Goal: Task Accomplishment & Management: Complete application form

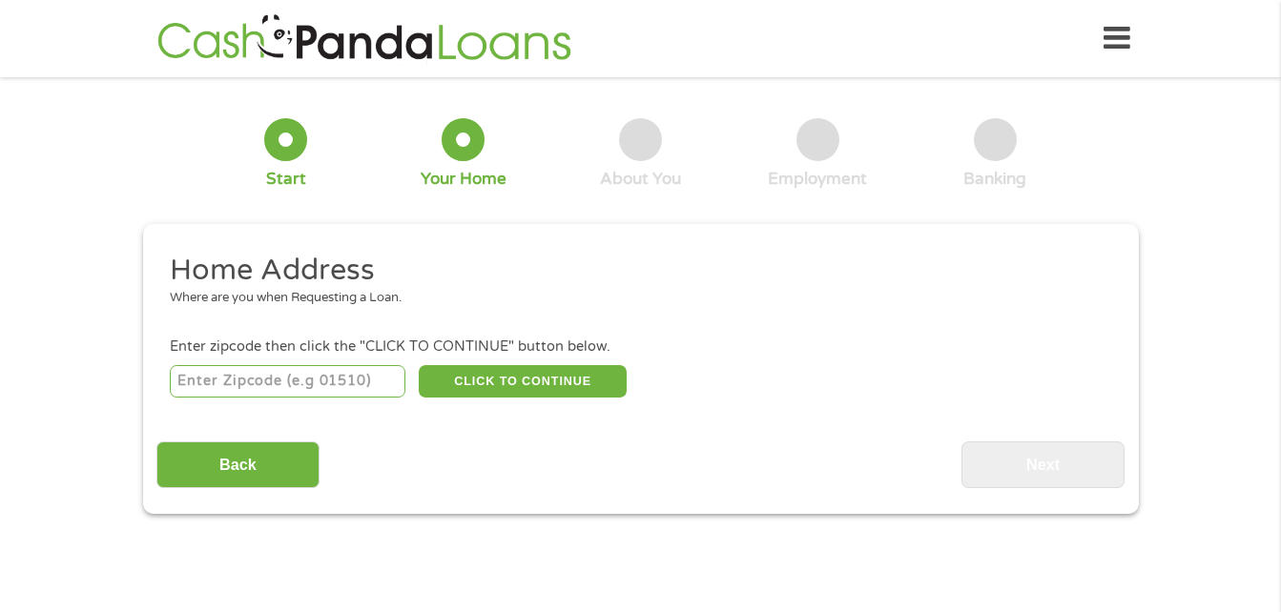
click at [338, 381] on input "number" at bounding box center [288, 381] width 236 height 32
type input "54758"
click at [491, 380] on button "CLICK TO CONTINUE" at bounding box center [523, 381] width 208 height 32
type input "54758"
type input "Osseo"
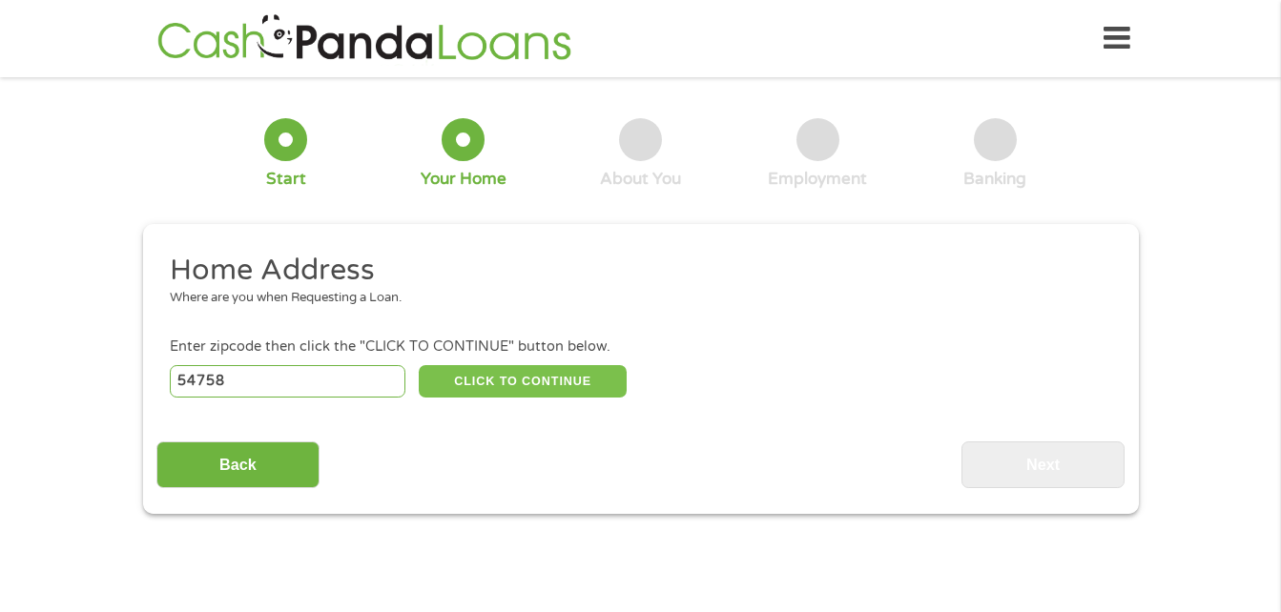
select select "[US_STATE]"
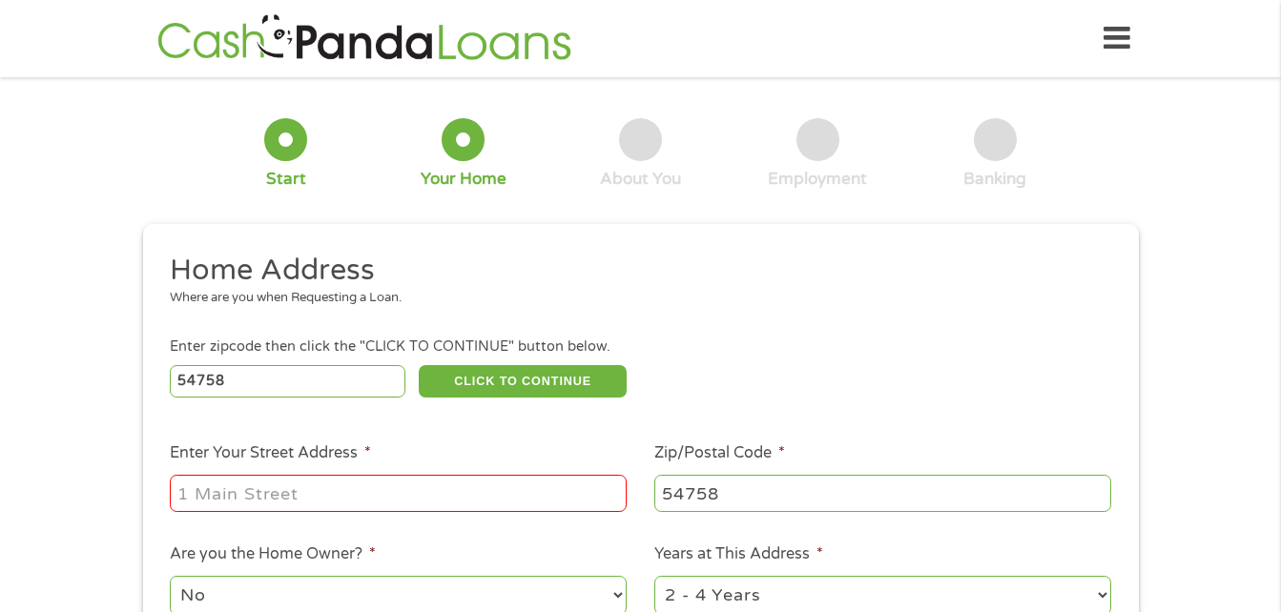
click at [390, 504] on input "Enter Your Street Address *" at bounding box center [398, 493] width 457 height 36
type input "[STREET_ADDRESS][PERSON_NAME] [PERSON_NAME][GEOGRAPHIC_DATA]"
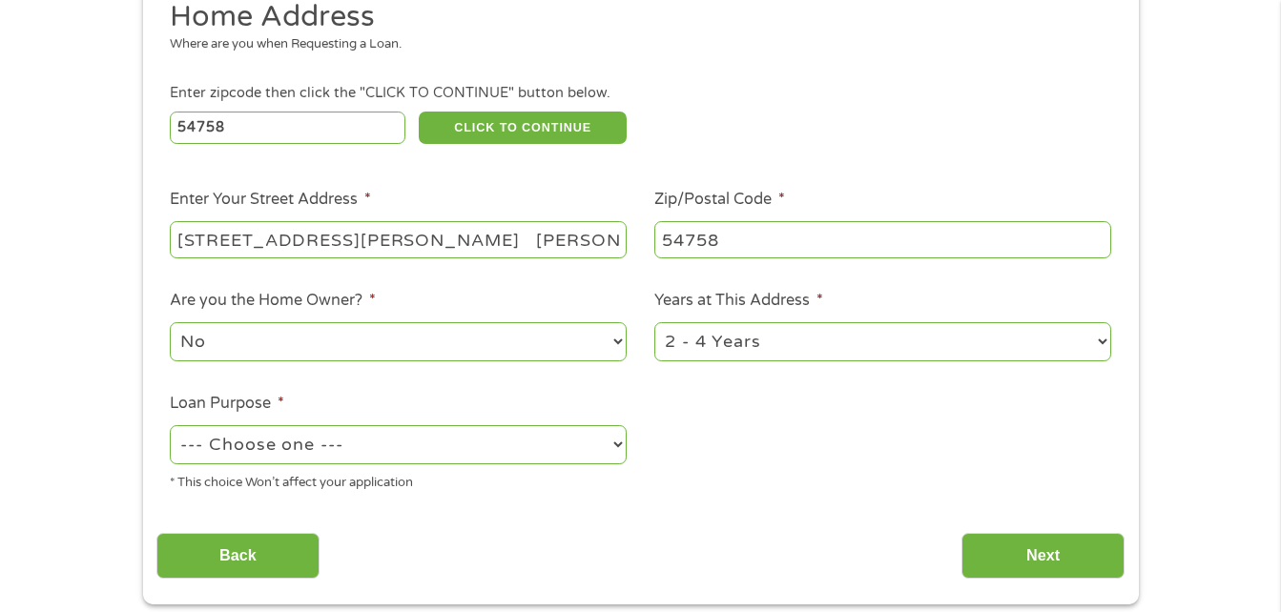
scroll to position [267, 0]
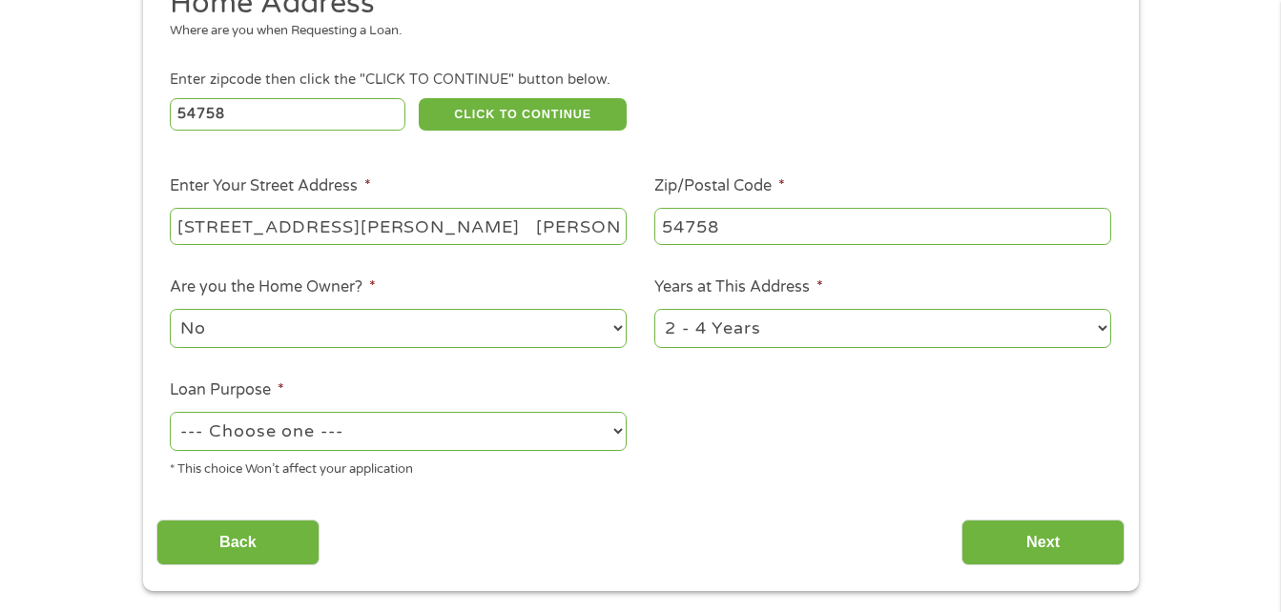
click at [608, 433] on select "--- Choose one --- Pay Bills Debt Consolidation Home Improvement Major Purchase…" at bounding box center [398, 431] width 457 height 39
select select "paybills"
click at [170, 412] on select "--- Choose one --- Pay Bills Debt Consolidation Home Improvement Major Purchase…" at bounding box center [398, 431] width 457 height 39
click at [1073, 534] on input "Next" at bounding box center [1042, 543] width 163 height 47
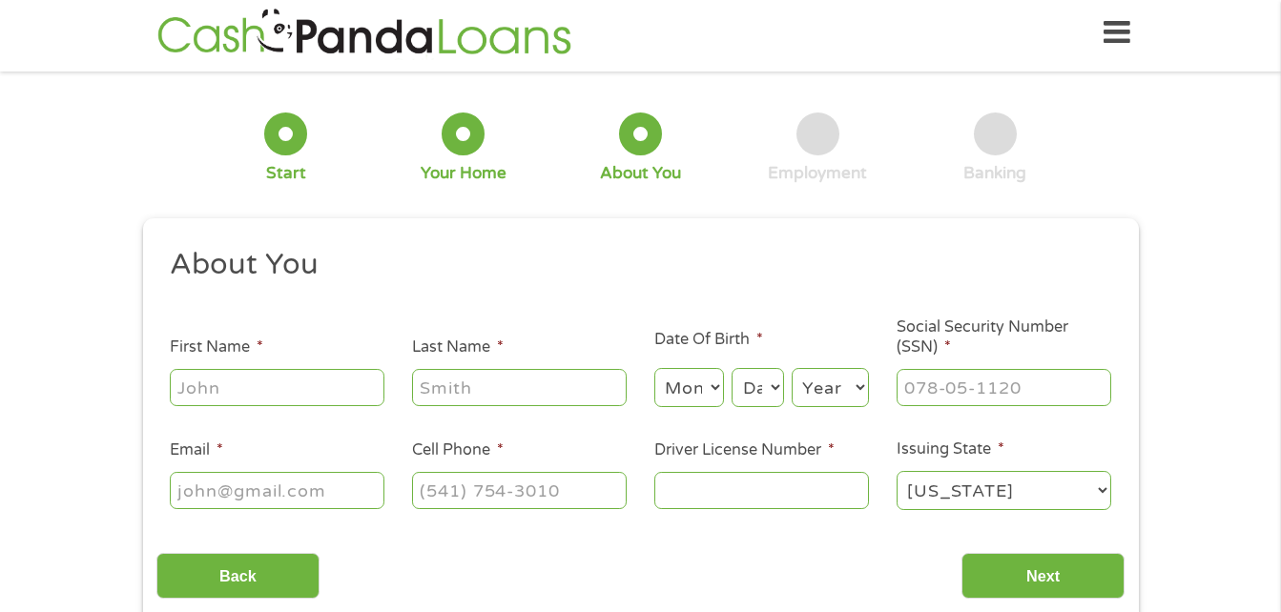
scroll to position [0, 0]
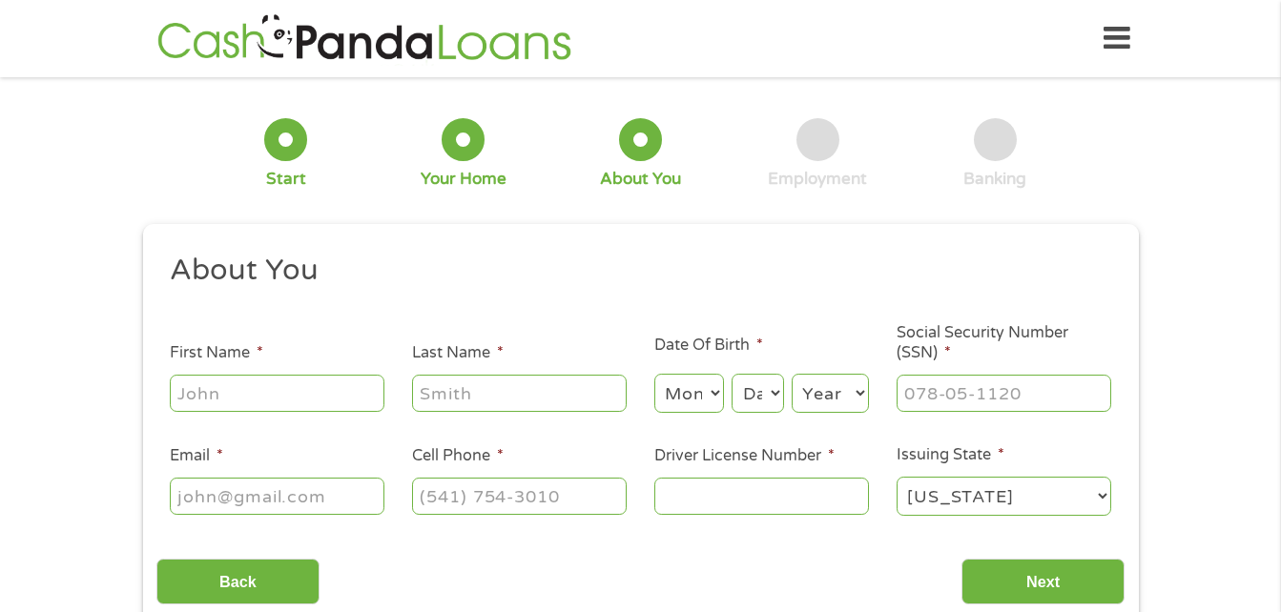
click at [279, 386] on input "First Name *" at bounding box center [277, 393] width 215 height 36
type input "[PERSON_NAME]"
select select "1"
select select "20"
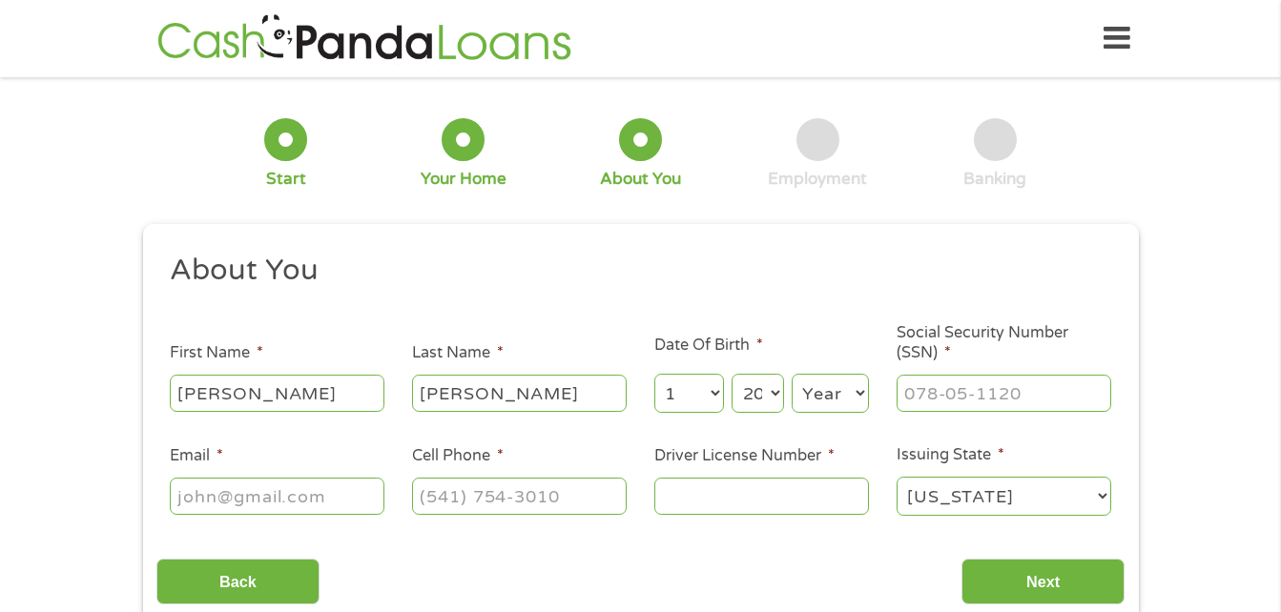
select select "1983"
type input "[EMAIL_ADDRESS][DOMAIN_NAME]"
type input "[PHONE_NUMBER]"
click at [1037, 402] on input "___-__-____" at bounding box center [1003, 393] width 215 height 36
type input "396-98-4788"
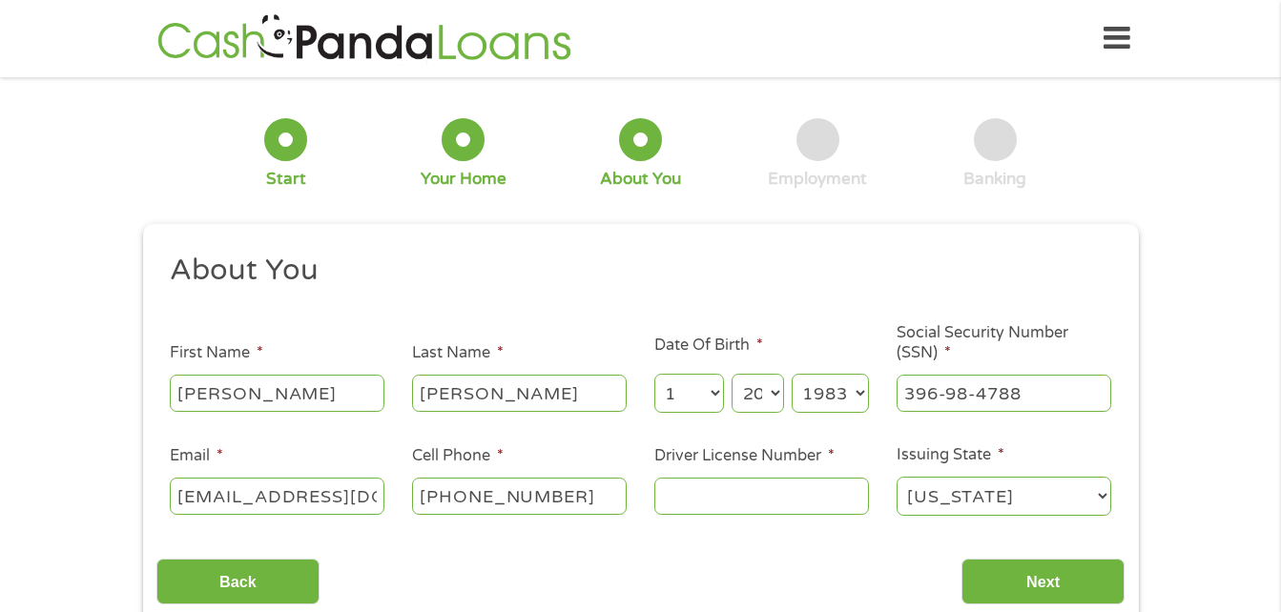
click at [808, 509] on input "Driver License Number *" at bounding box center [761, 496] width 215 height 36
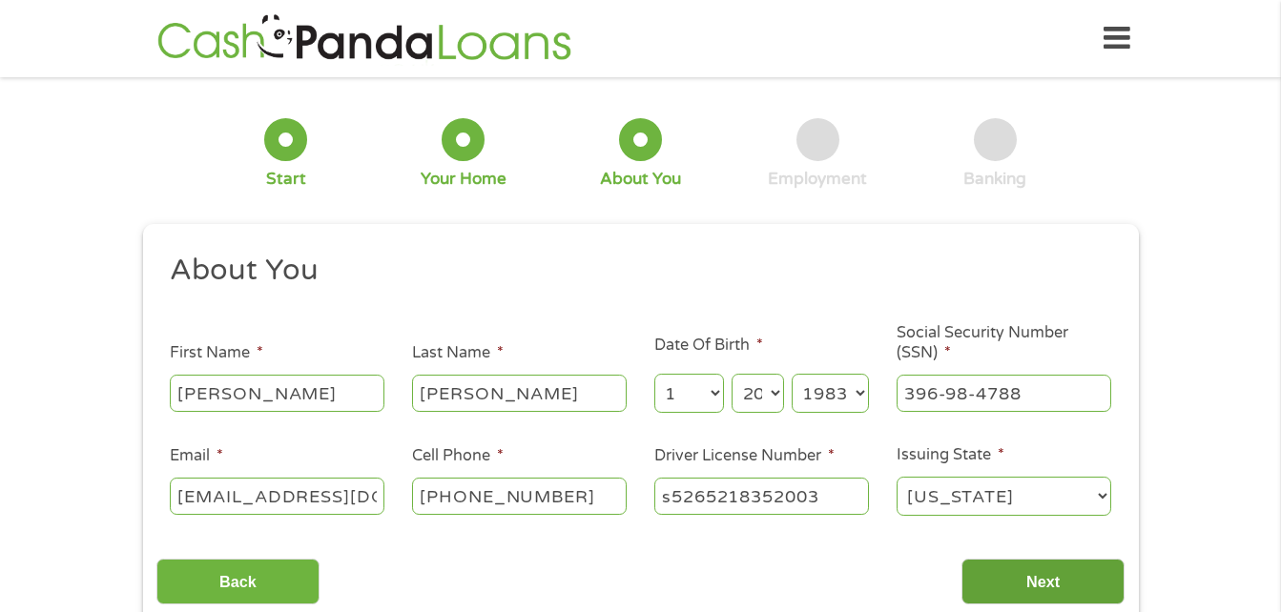
type input "s5265218352003"
click at [1020, 587] on input "Next" at bounding box center [1042, 582] width 163 height 47
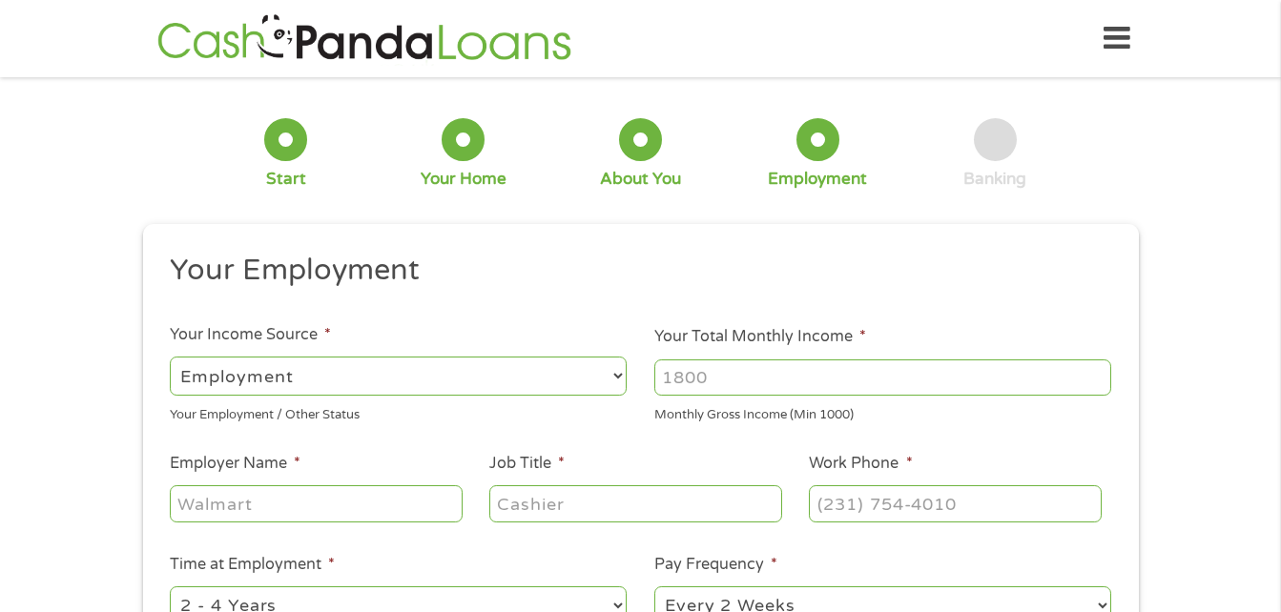
scroll to position [8, 8]
click at [724, 374] on input "Your Total Monthly Income *" at bounding box center [882, 378] width 457 height 36
type input "5200"
click at [277, 505] on input "Employer Name *" at bounding box center [316, 503] width 292 height 36
type input "grapetree medical staffing"
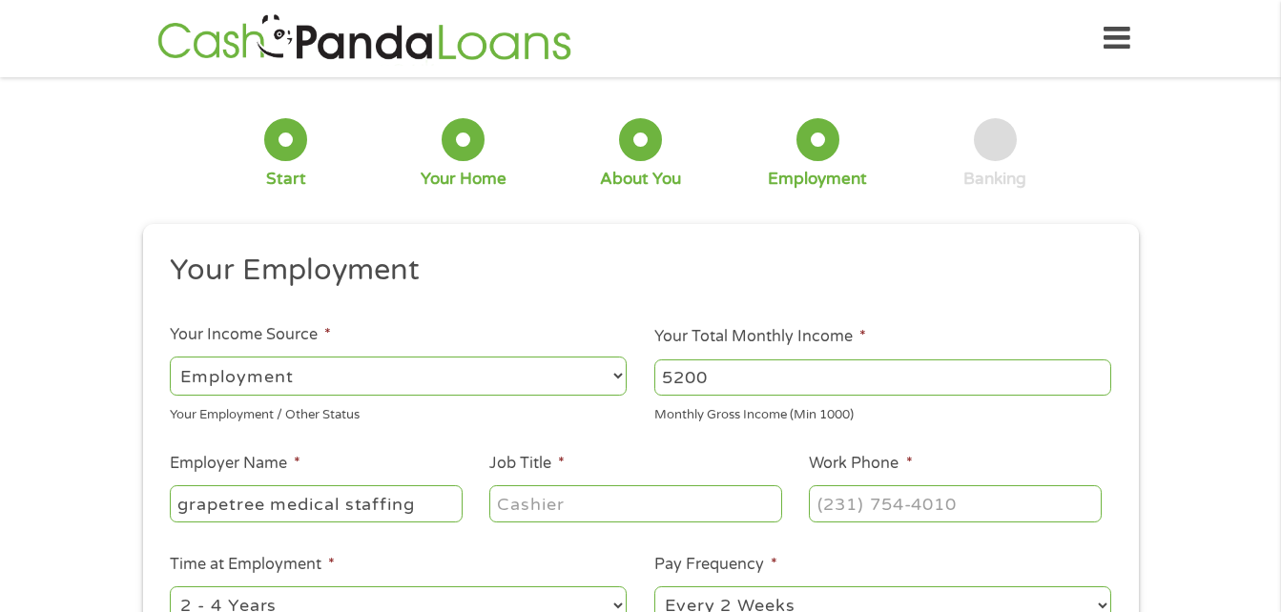
click at [534, 504] on input "Job Title *" at bounding box center [635, 503] width 292 height 36
type input "CNA"
click at [895, 511] on input "(___) ___-____" at bounding box center [955, 503] width 292 height 36
type input "[PHONE_NUMBER]"
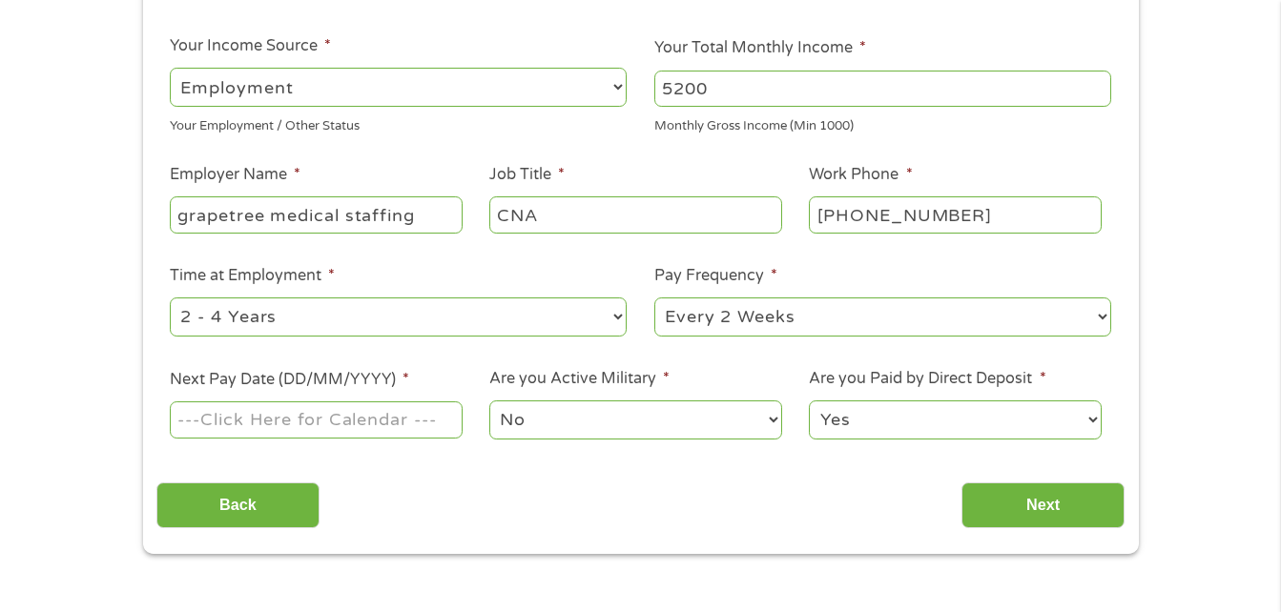
scroll to position [305, 0]
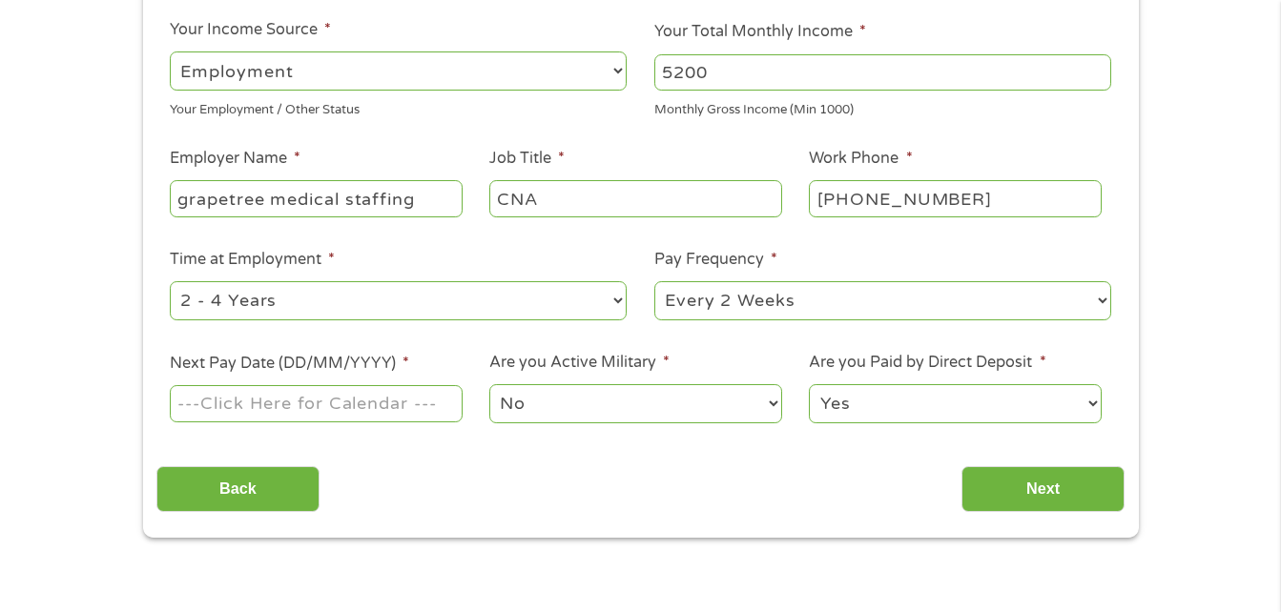
click at [1093, 297] on select "--- Choose one --- Every 2 Weeks Every Week Monthly Semi-Monthly" at bounding box center [882, 300] width 457 height 39
select select "weekly"
click at [654, 281] on select "--- Choose one --- Every 2 Weeks Every Week Monthly Semi-Monthly" at bounding box center [882, 300] width 457 height 39
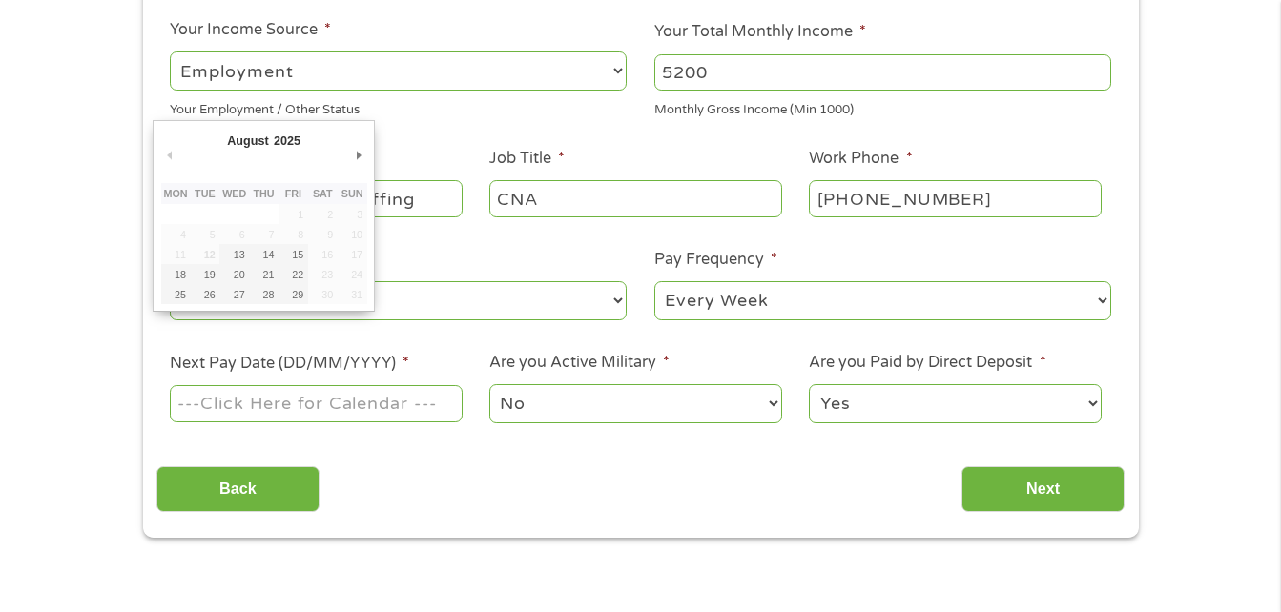
click at [352, 403] on input "Next Pay Date (DD/MM/YYYY) *" at bounding box center [316, 403] width 292 height 36
type input "[DATE]"
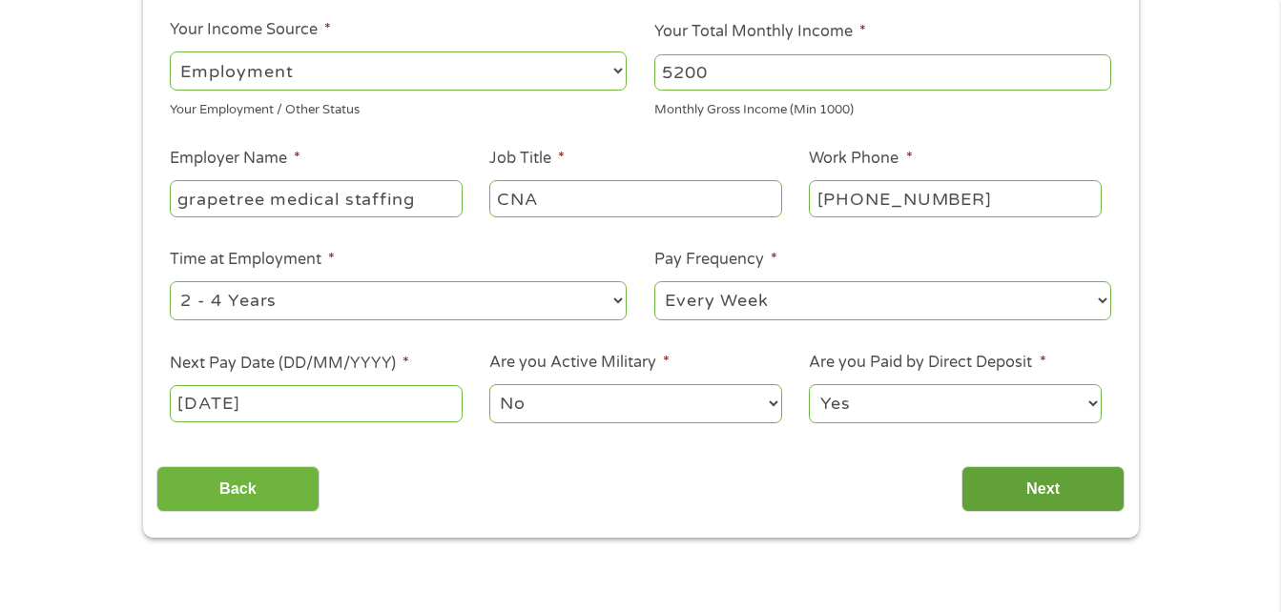
click at [1043, 489] on input "Next" at bounding box center [1042, 489] width 163 height 47
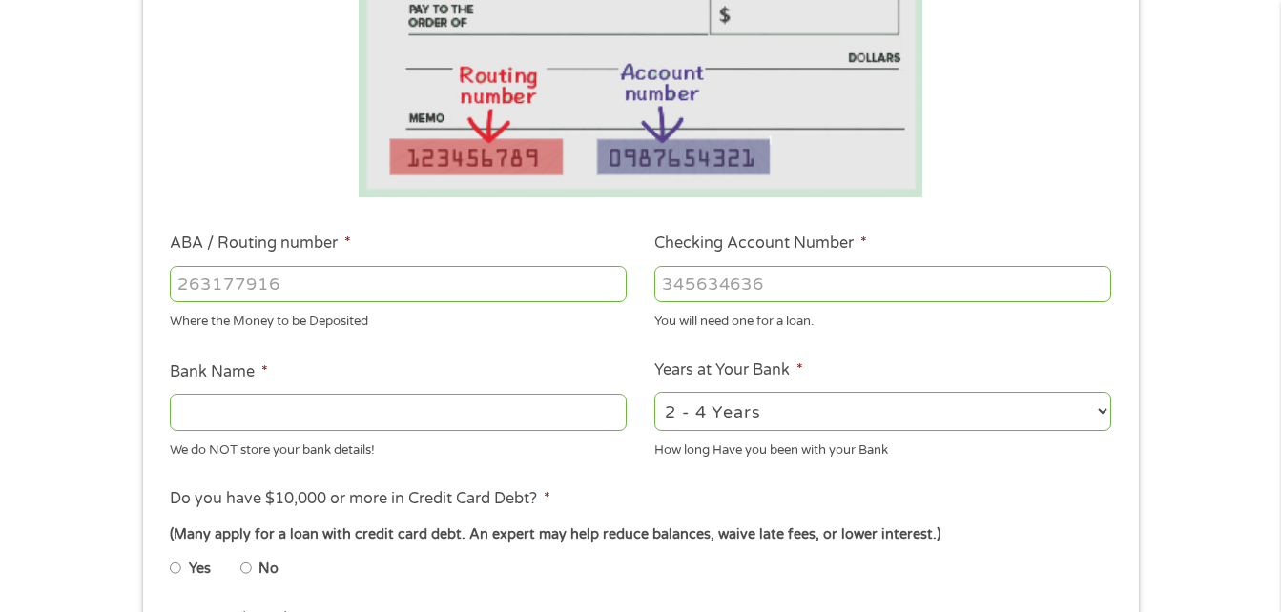
scroll to position [381, 0]
click at [414, 279] on input "ABA / Routing number *" at bounding box center [398, 283] width 457 height 36
type input "1"
type input "275977120"
type input "CO OP CREDIT UNION"
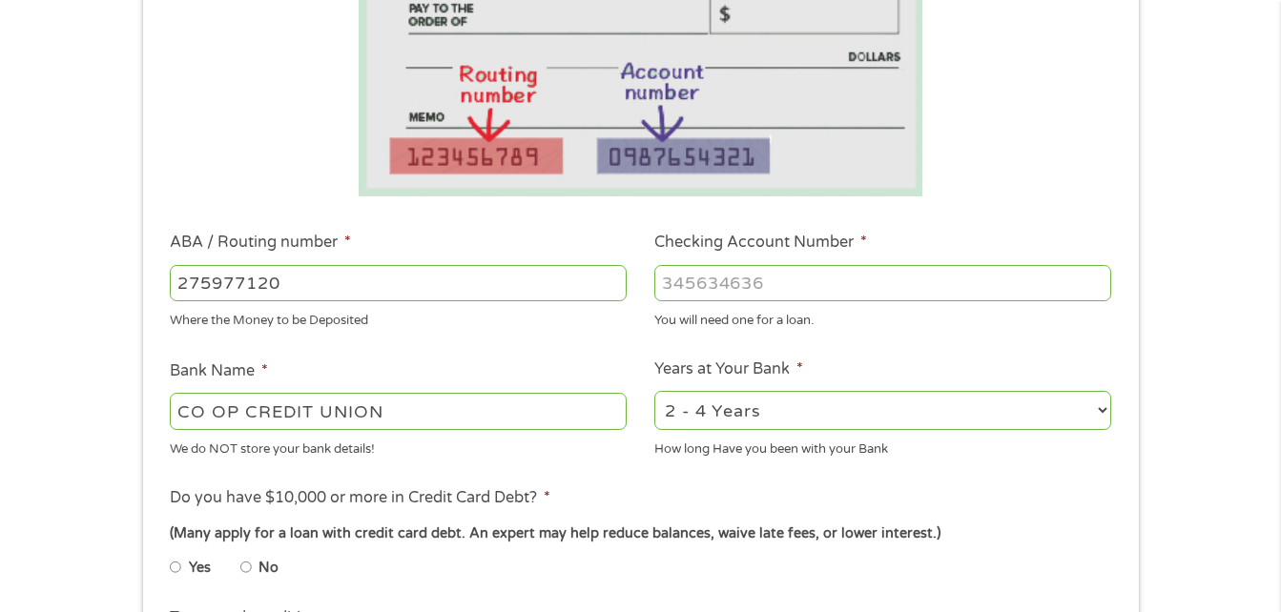
type input "275977120"
click at [743, 288] on input "Checking Account Number *" at bounding box center [882, 283] width 457 height 36
type input "33198"
click at [1090, 408] on select "2 - 4 Years 6 - 12 Months 1 - 2 Years Over 4 Years" at bounding box center [882, 410] width 457 height 39
select select "60months"
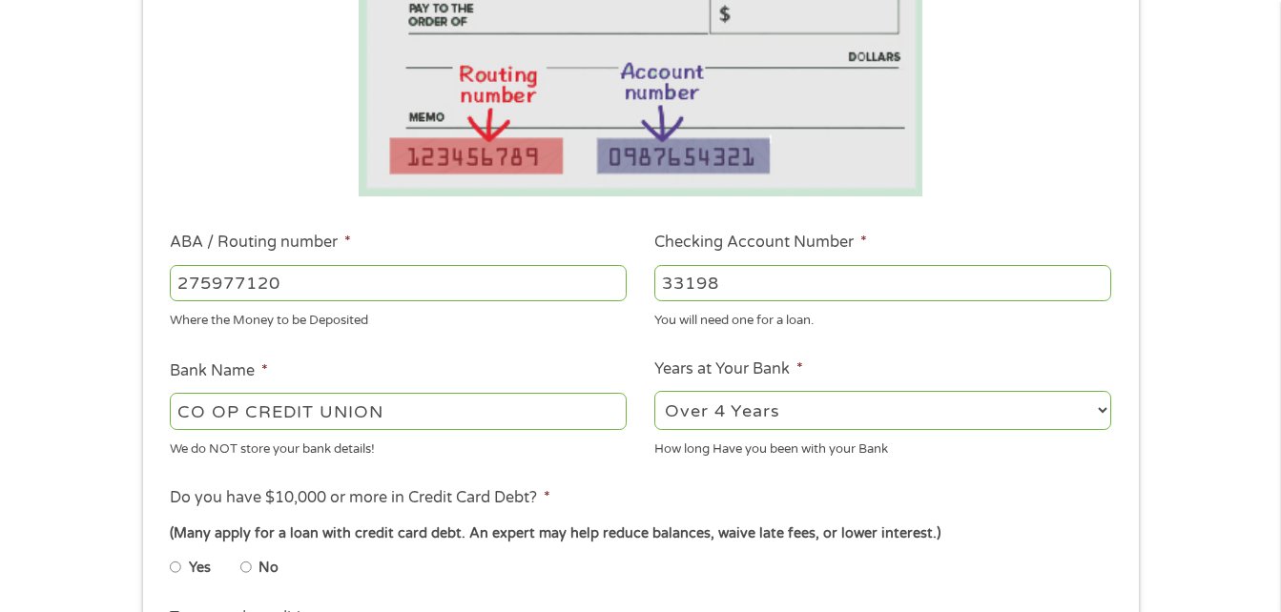
click at [654, 391] on select "2 - 4 Years 6 - 12 Months 1 - 2 Years Over 4 Years" at bounding box center [882, 410] width 457 height 39
click at [243, 568] on input "No" at bounding box center [245, 567] width 11 height 31
radio input "true"
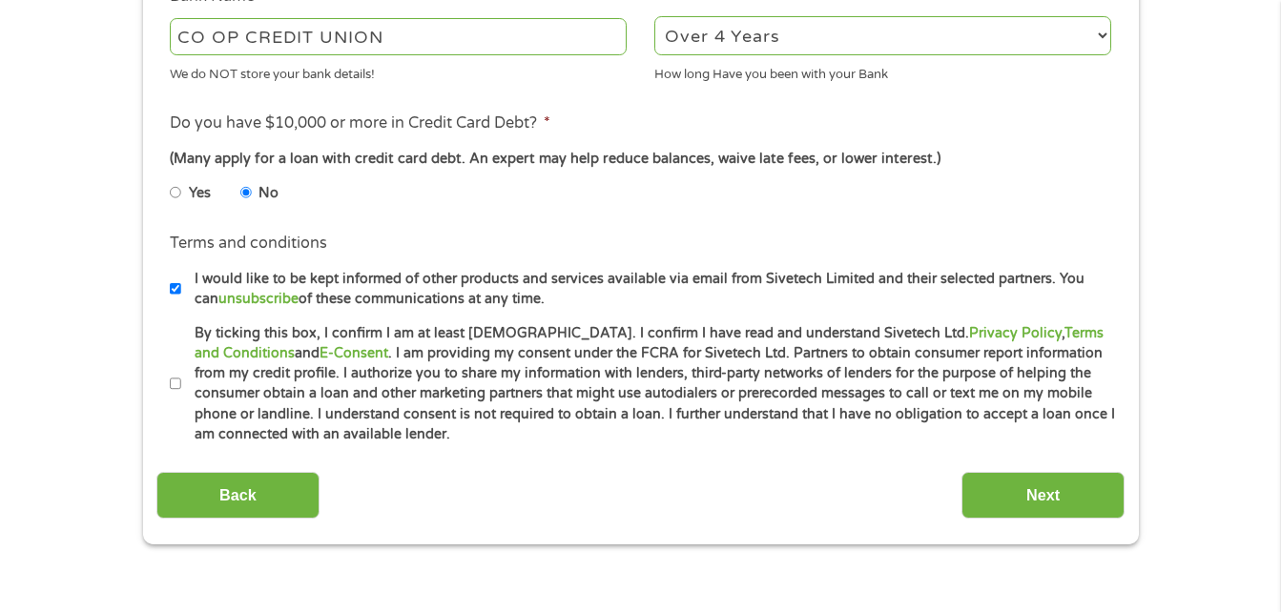
scroll to position [763, 0]
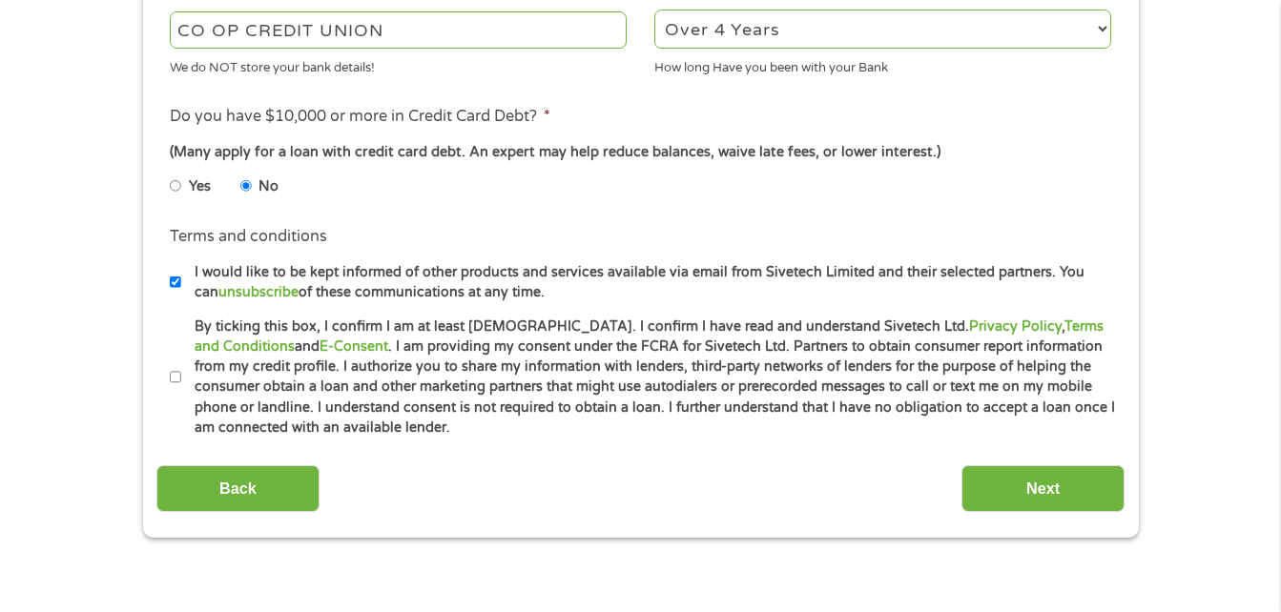
click at [177, 380] on input "By ticking this box, I confirm I am at least [DEMOGRAPHIC_DATA]. I confirm I ha…" at bounding box center [175, 377] width 11 height 31
checkbox input "true"
click at [1089, 475] on input "Next" at bounding box center [1042, 488] width 163 height 47
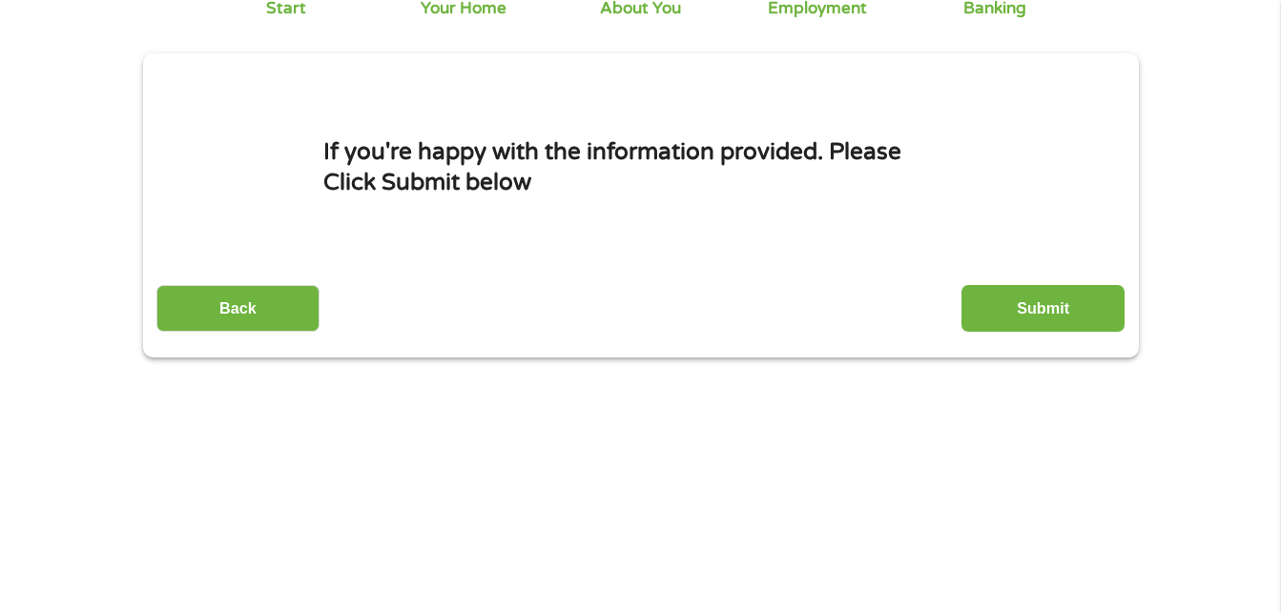
scroll to position [0, 0]
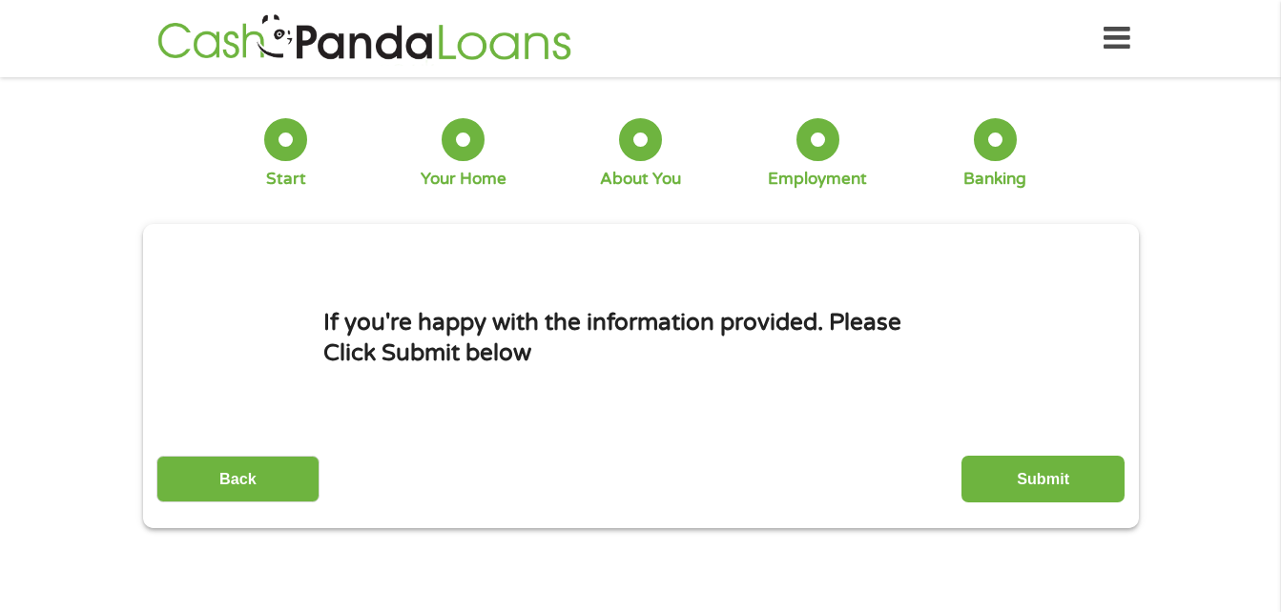
click at [1089, 475] on input "Submit" at bounding box center [1042, 479] width 163 height 47
